Goal: Find contact information: Obtain details needed to contact an individual or organization

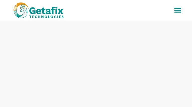
type input "COViWGUNYt"
type input "vQNsQSjKbzxHcy"
type input "[EMAIL_ADDRESS][DOMAIN_NAME]"
type input "4749366907"
type input "JRAFzOkBoGv"
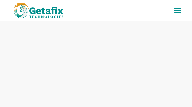
type input "AVYVaEdGifs"
type input "[EMAIL_ADDRESS][DOMAIN_NAME]"
type input "3226182358"
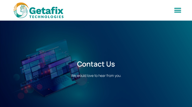
type input "AuiAGrETELFg"
type input "HWhjKOpqIMKGSL"
type input "[EMAIL_ADDRESS][DOMAIN_NAME]"
type input "7549514640"
